Goal: Task Accomplishment & Management: Manage account settings

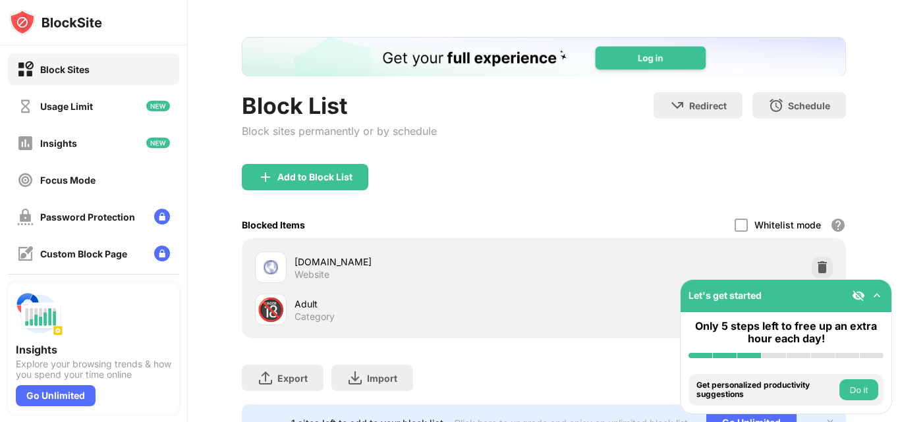
scroll to position [66, 0]
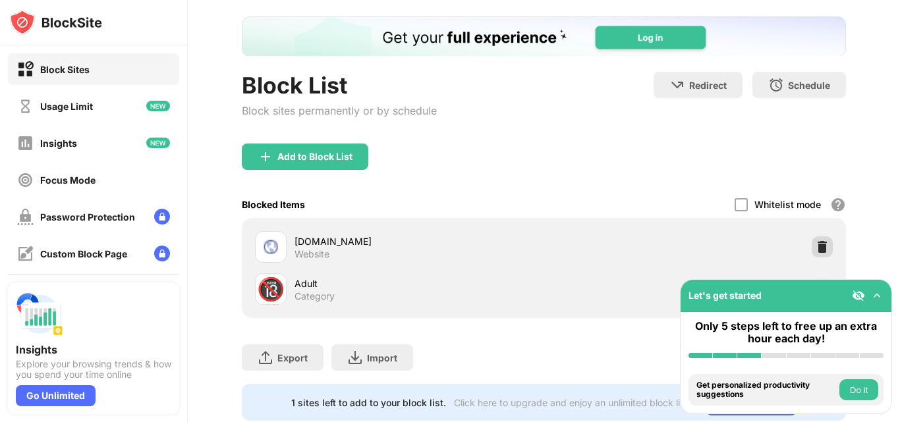
click at [816, 241] on img at bounding box center [822, 247] width 13 height 13
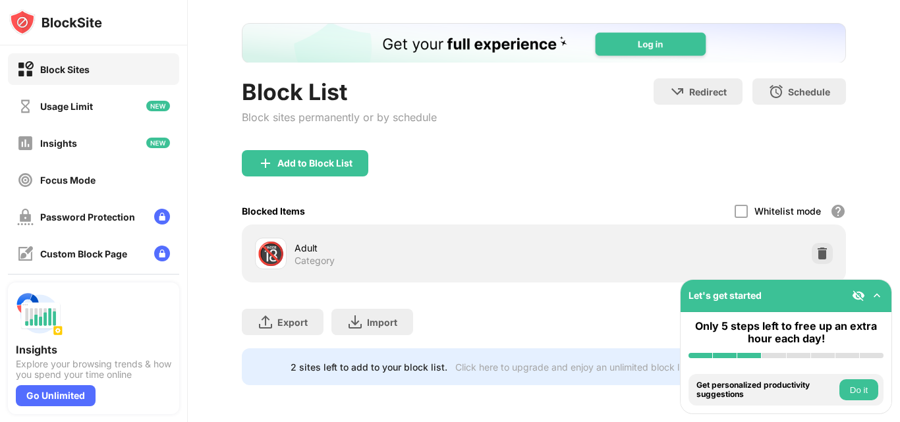
click at [816, 247] on img at bounding box center [822, 253] width 13 height 13
